Goal: Contribute content: Contribute content

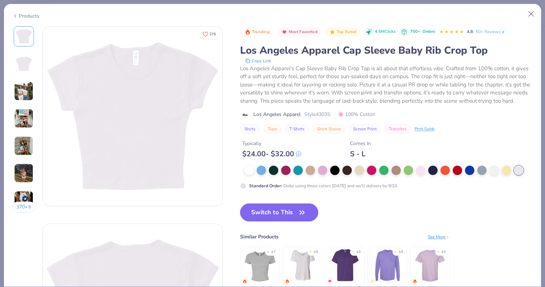
scroll to position [1532, 0]
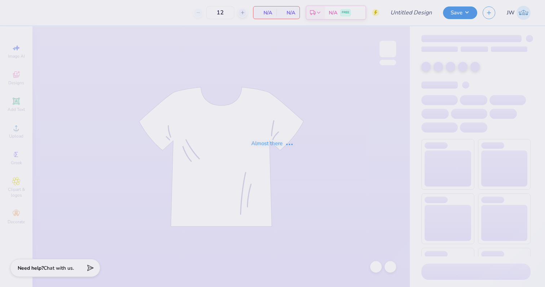
type input "ADpi Game day"
type input "100"
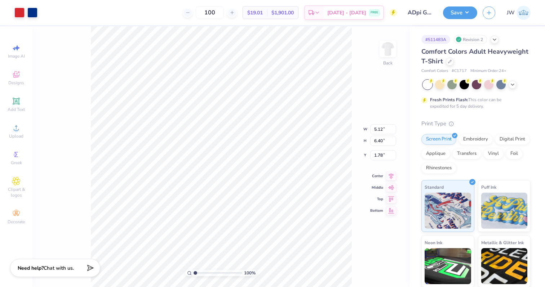
type input "3.56"
type input "6.08"
type input "7.60"
type input "3.65"
type input "1.87"
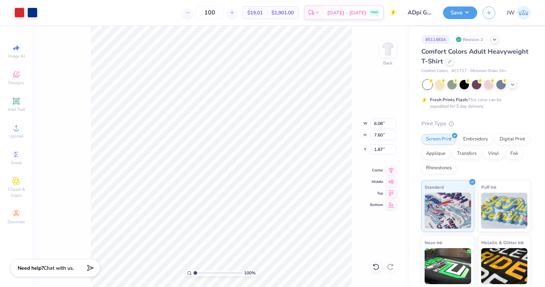
type input "2.23"
type input "9.79"
type input "2.78"
type input "0.32"
type input "5.04"
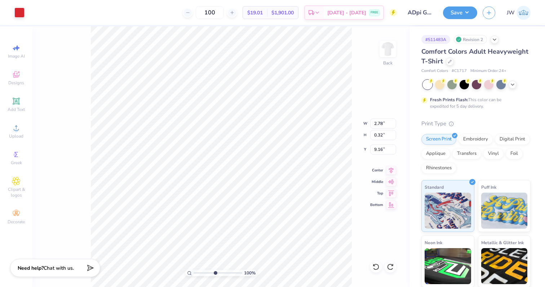
click at [214, 276] on input "range" at bounding box center [217, 273] width 49 height 6
click at [284, 206] on li "Group" at bounding box center [282, 208] width 57 height 14
type input "9.28"
click at [210, 274] on input "range" at bounding box center [217, 273] width 49 height 6
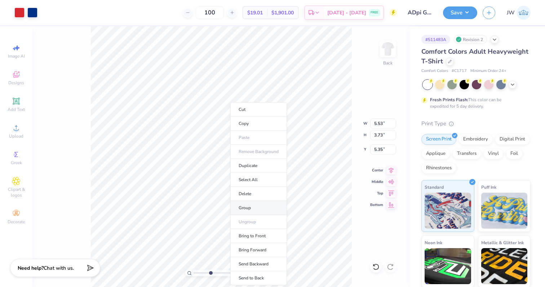
click at [266, 205] on li "Group" at bounding box center [258, 208] width 57 height 14
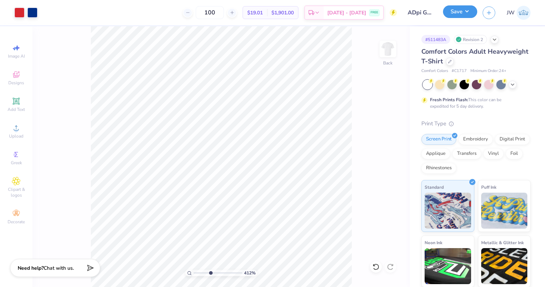
click at [456, 13] on button "Save" at bounding box center [460, 11] width 34 height 13
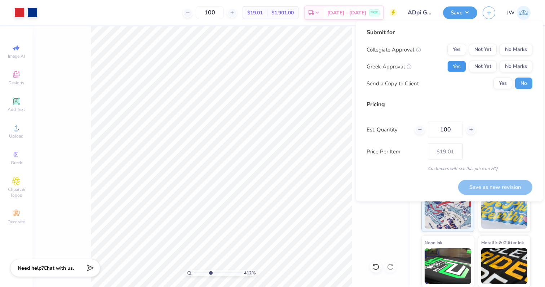
click at [456, 69] on button "Yes" at bounding box center [456, 67] width 19 height 12
click at [525, 50] on button "No Marks" at bounding box center [515, 50] width 33 height 12
click at [198, 274] on input "range" at bounding box center [217, 273] width 49 height 6
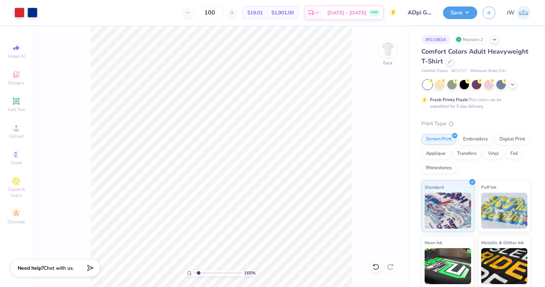
click at [198, 274] on input "range" at bounding box center [217, 273] width 49 height 6
type input "1"
click at [193, 272] on input "range" at bounding box center [217, 273] width 49 height 6
click at [454, 23] on div "Save JW" at bounding box center [494, 12] width 102 height 25
click at [454, 17] on button "Save" at bounding box center [460, 11] width 34 height 13
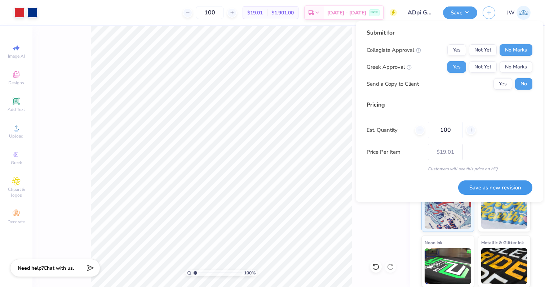
click at [493, 190] on button "Save as new revision" at bounding box center [495, 187] width 74 height 15
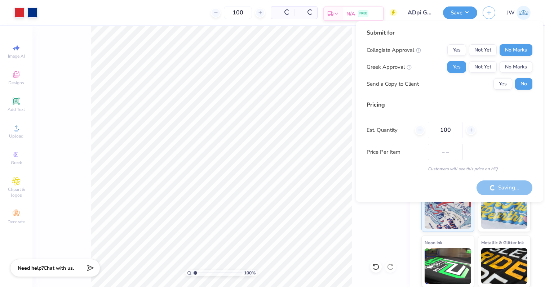
type input "$19.01"
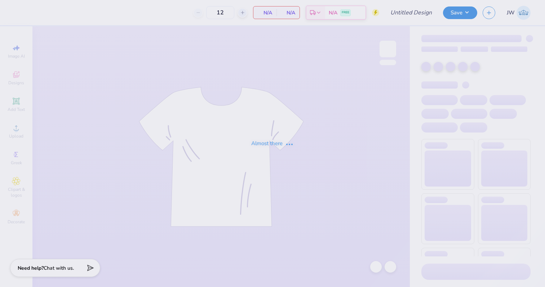
type input "ADpi Game day"
type input "100"
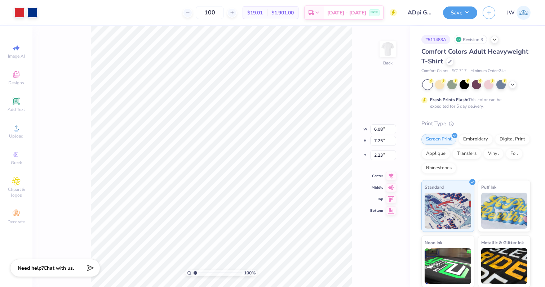
type input "4.75"
type input "3.81"
click at [445, 19] on div "Save JW" at bounding box center [494, 12] width 102 height 25
click at [448, 17] on button "Save" at bounding box center [460, 11] width 34 height 13
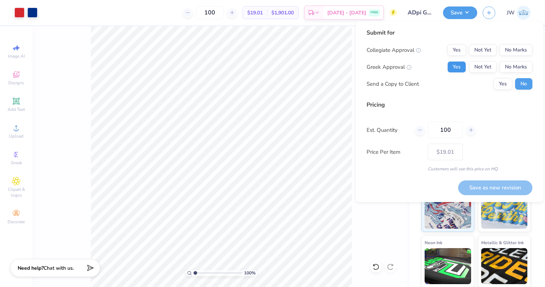
click at [459, 68] on button "Yes" at bounding box center [456, 67] width 19 height 12
click at [523, 49] on button "No Marks" at bounding box center [515, 50] width 33 height 12
click at [511, 189] on button "Save as new revision" at bounding box center [495, 187] width 74 height 15
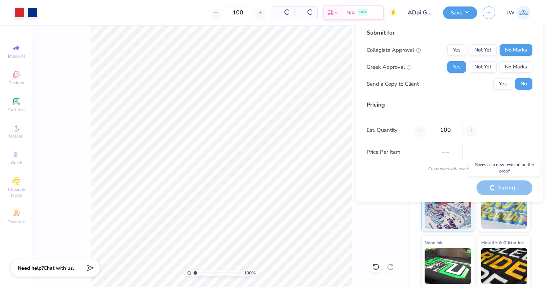
type input "$19.01"
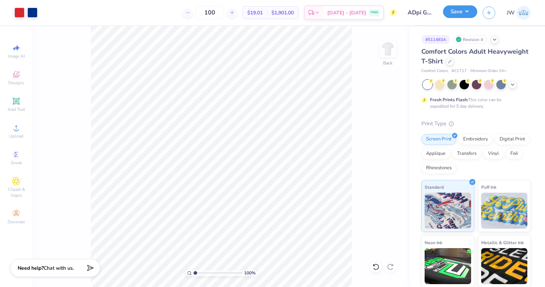
click at [459, 10] on button "Save" at bounding box center [460, 11] width 34 height 13
click at [450, 15] on button "Save" at bounding box center [460, 11] width 34 height 13
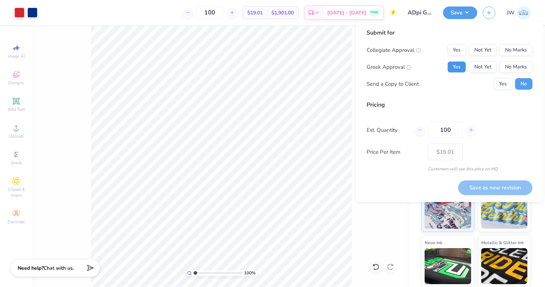
click at [452, 63] on button "Yes" at bounding box center [456, 67] width 19 height 12
click at [517, 52] on button "No Marks" at bounding box center [515, 50] width 33 height 12
click at [509, 189] on button "Save as new revision" at bounding box center [495, 187] width 74 height 15
type input "$19.01"
